Goal: Information Seeking & Learning: Learn about a topic

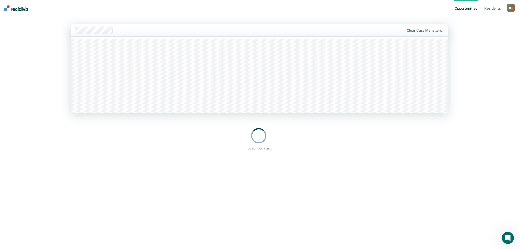
click at [204, 28] on div at bounding box center [259, 30] width 289 height 6
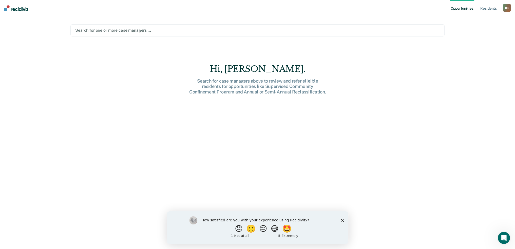
click at [104, 34] on div "Search for one or more case managers …" at bounding box center [257, 30] width 374 height 12
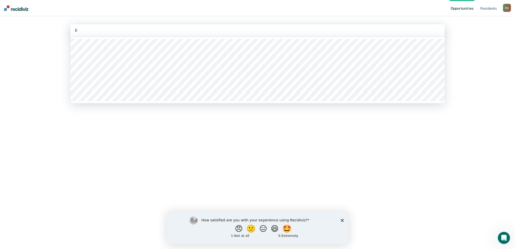
type input "lis"
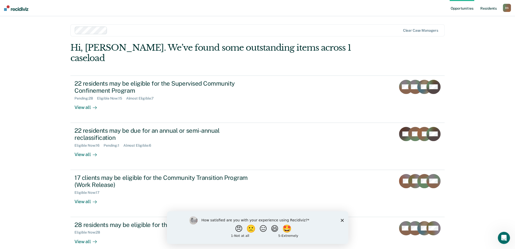
click at [484, 8] on link "Resident s" at bounding box center [488, 8] width 18 height 16
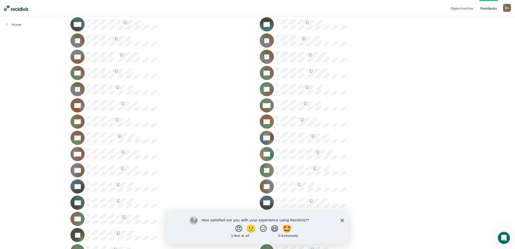
scroll to position [152, 0]
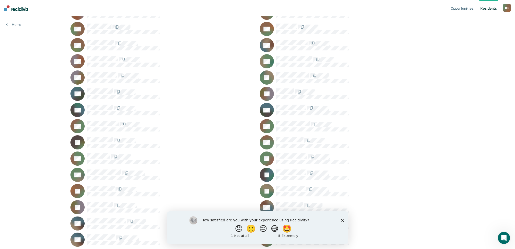
click at [342, 222] on div "How satisfied are you with your experience using Recidiviz? 😠 🙁 😑 😄 🤩 1 - Not a…" at bounding box center [257, 227] width 181 height 33
click at [343, 219] on polygon "Close survey" at bounding box center [341, 219] width 3 height 3
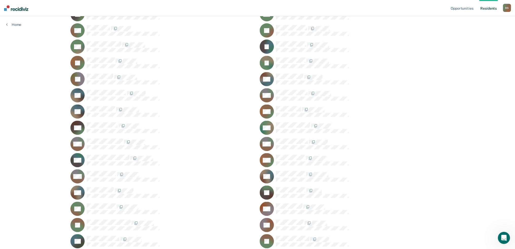
scroll to position [283, 0]
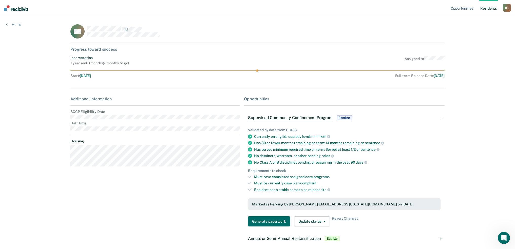
scroll to position [283, 0]
